Goal: Check status: Check status

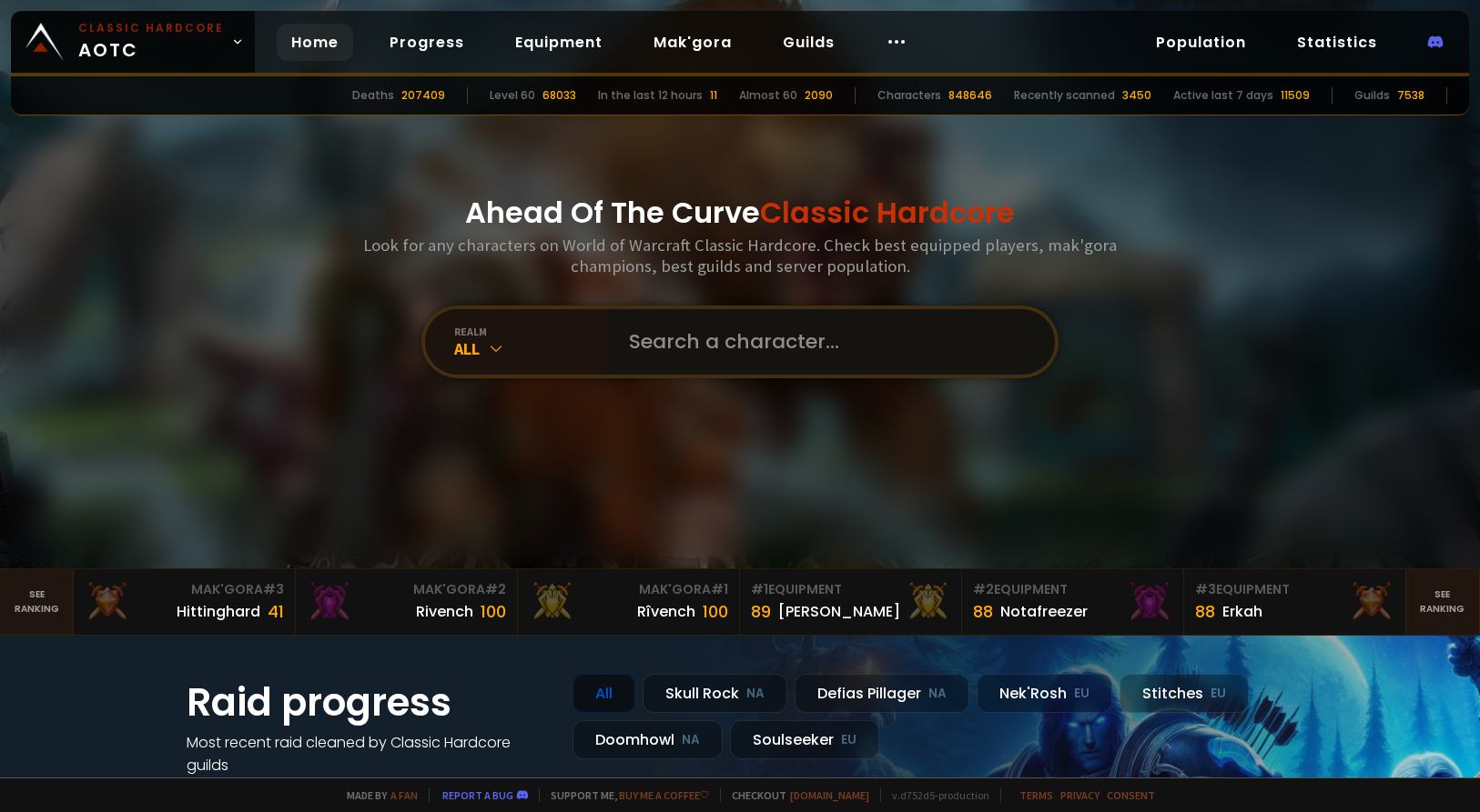
click at [725, 362] on input "text" at bounding box center [825, 342] width 415 height 65
type input "titeas"
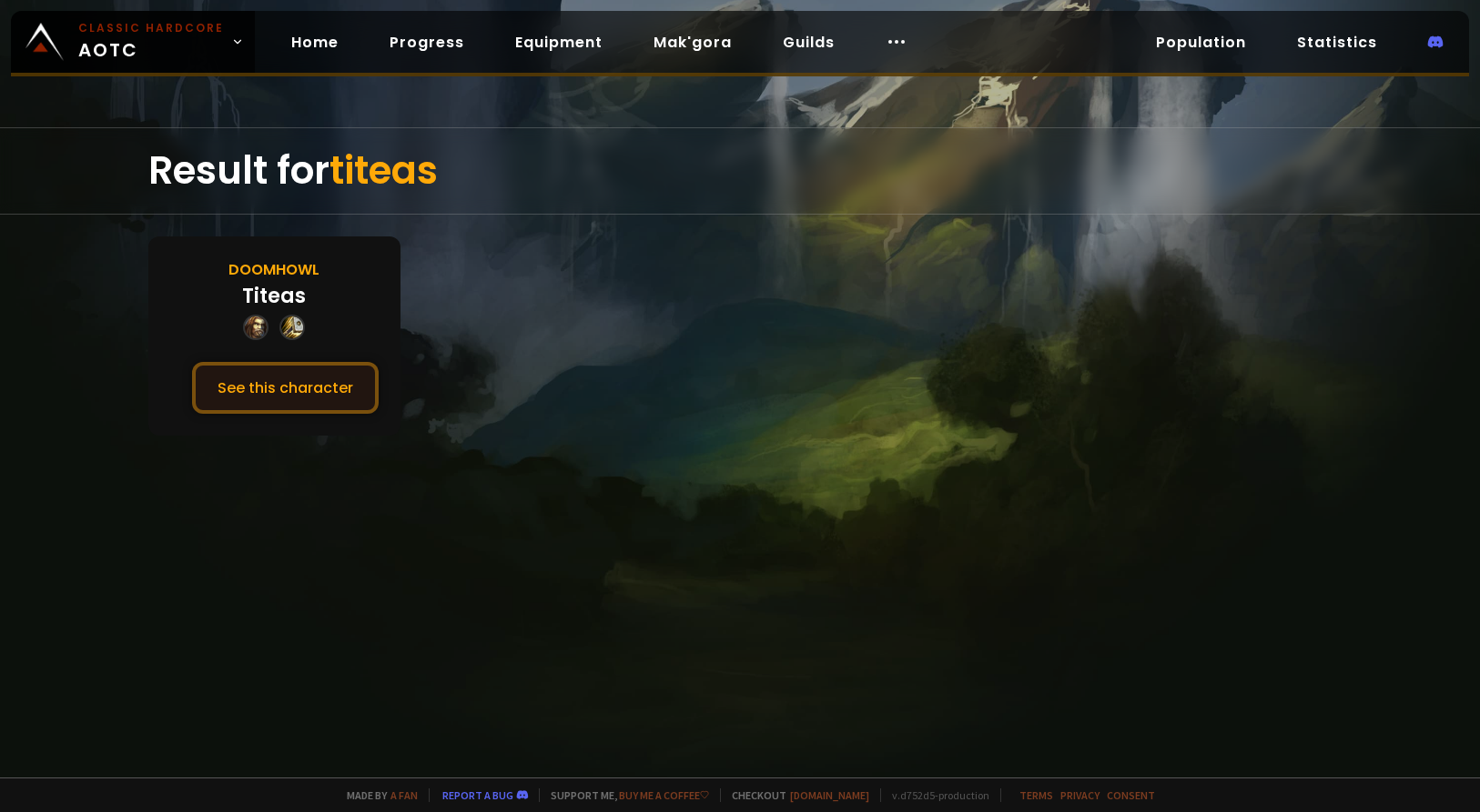
click at [301, 384] on button "See this character" at bounding box center [285, 387] width 186 height 52
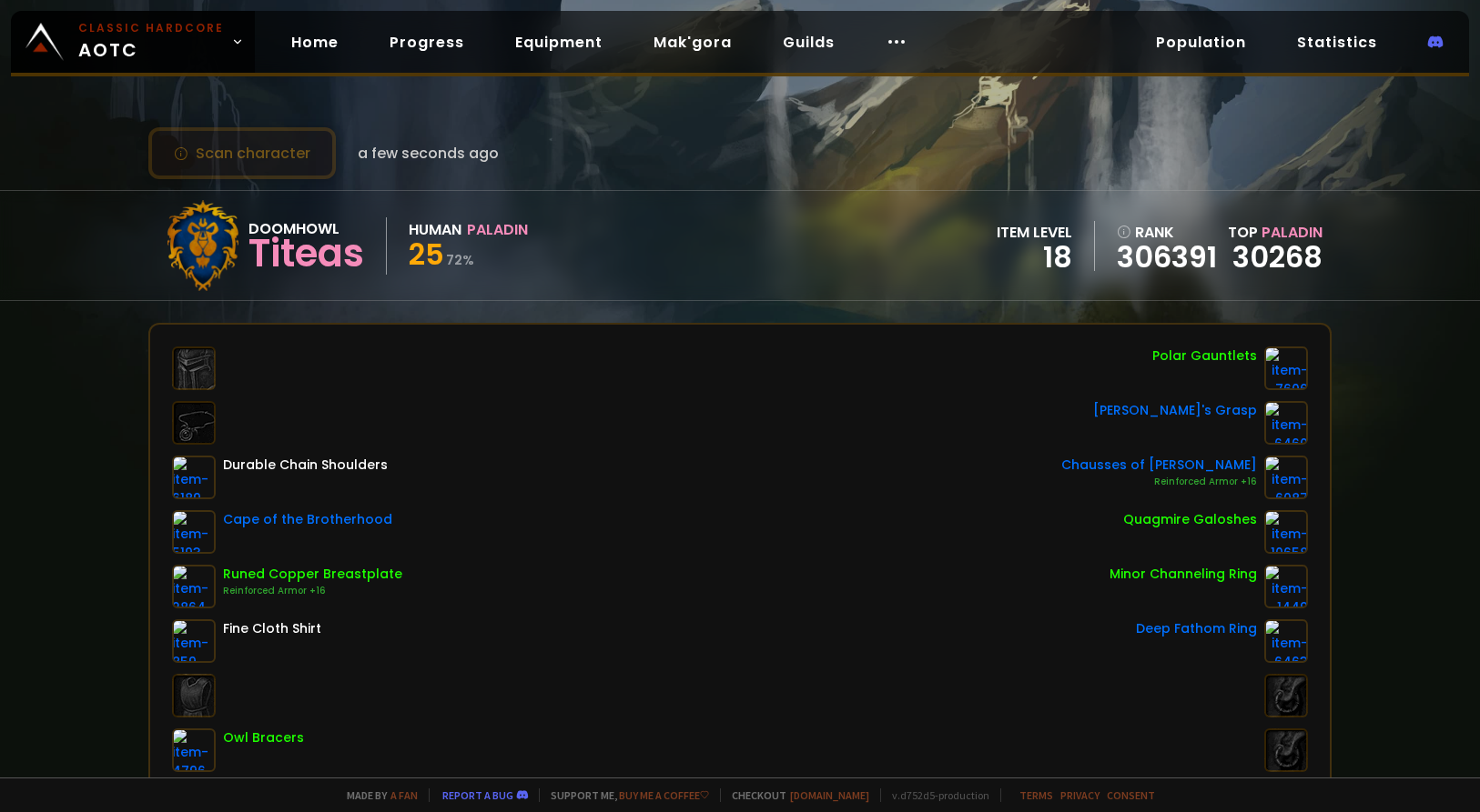
click at [243, 160] on button "Scan character" at bounding box center [242, 153] width 187 height 52
